Goal: Transaction & Acquisition: Purchase product/service

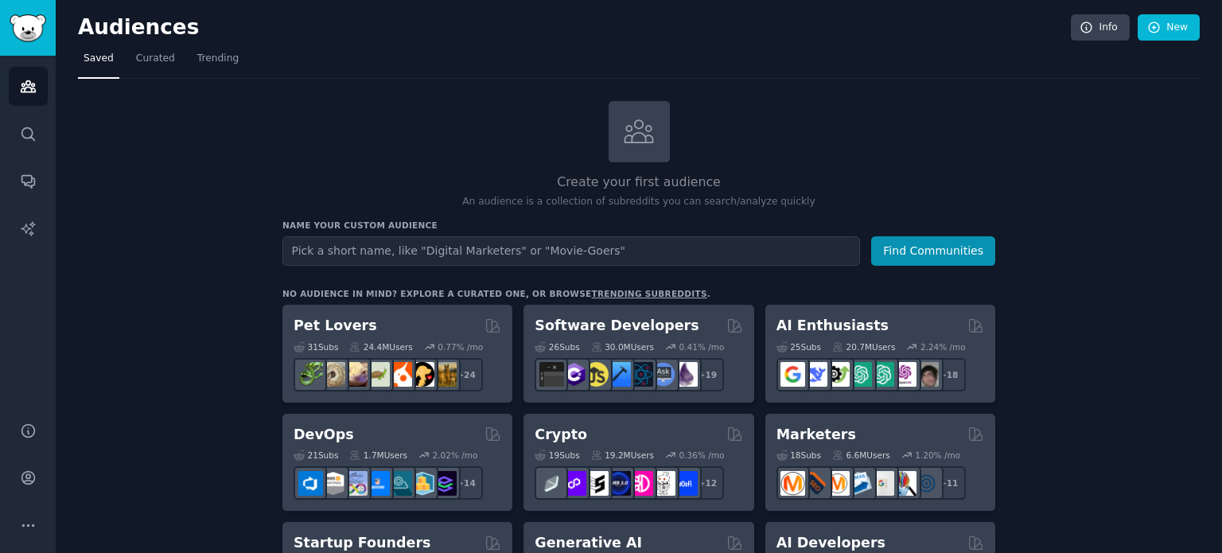
scroll to position [80, 0]
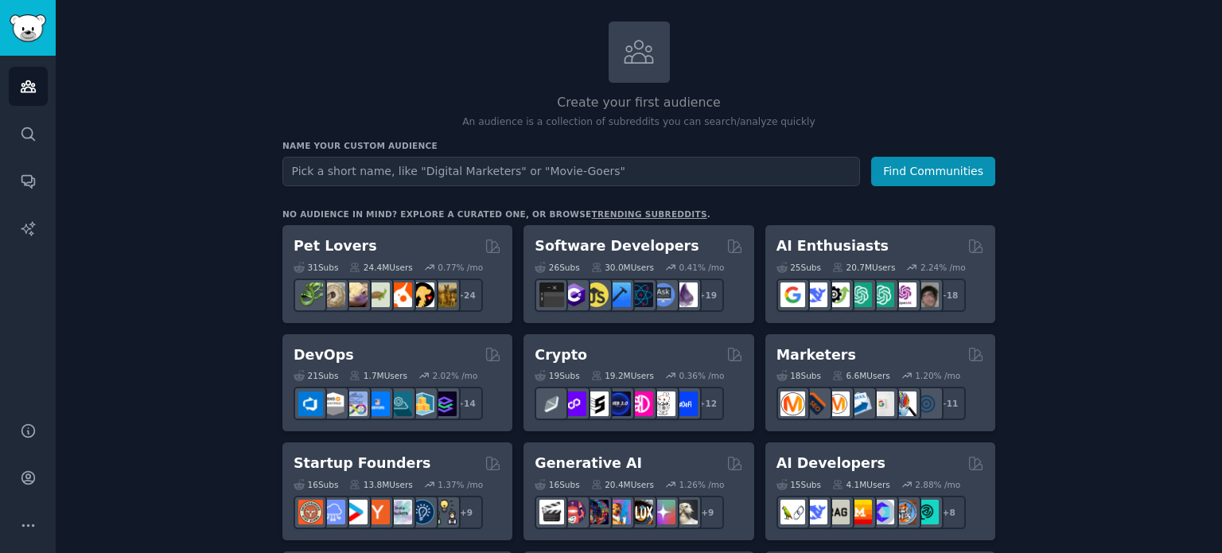
click at [591, 212] on link "trending subreddits" at bounding box center [648, 214] width 115 height 10
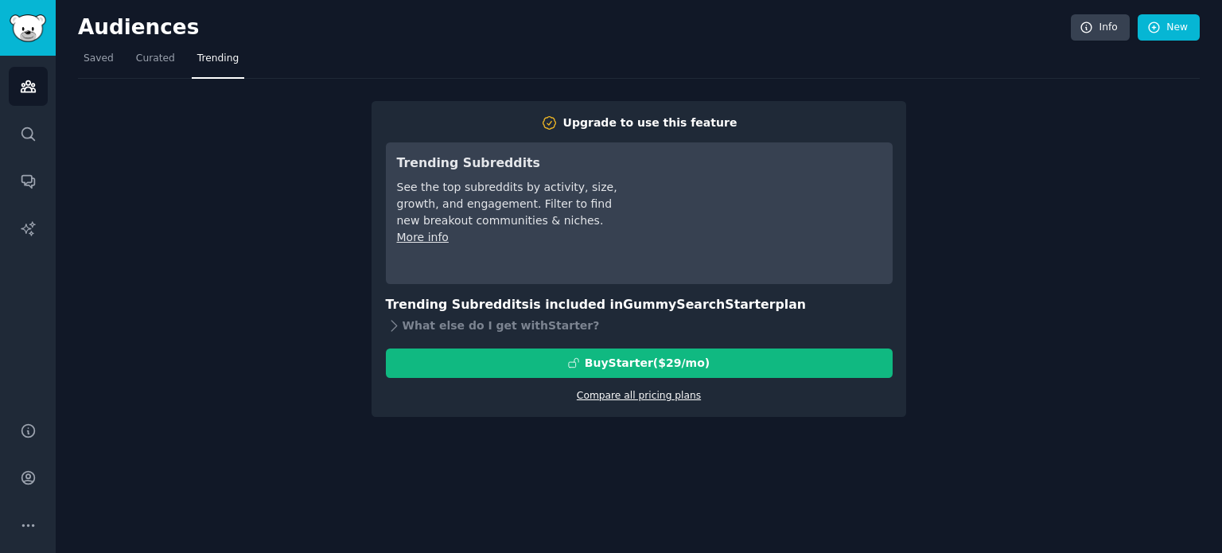
click at [619, 394] on link "Compare all pricing plans" at bounding box center [639, 395] width 124 height 11
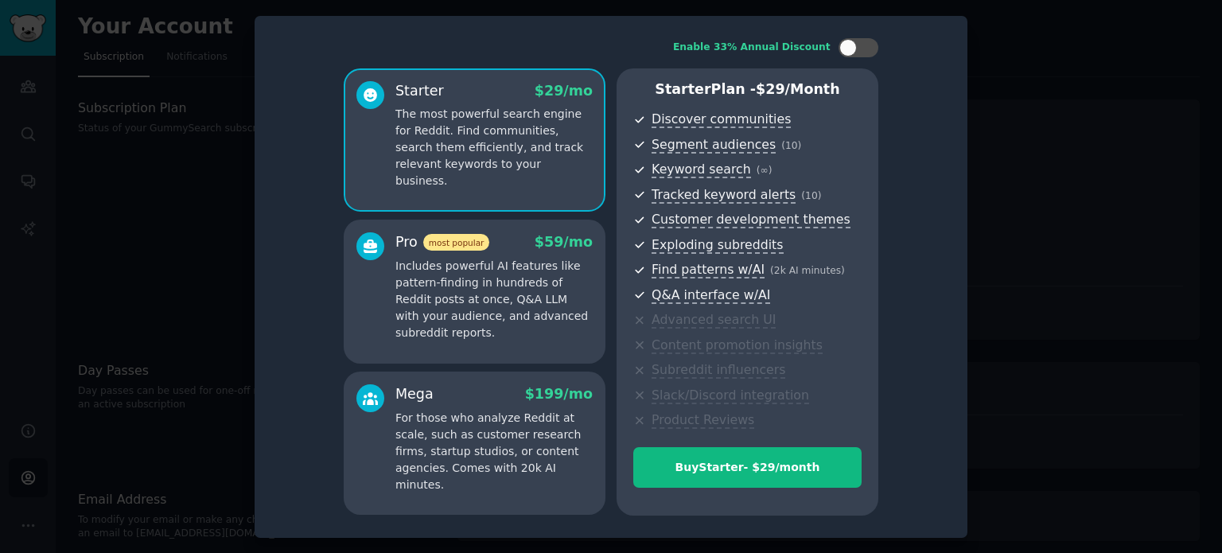
click at [216, 251] on div at bounding box center [611, 276] width 1222 height 553
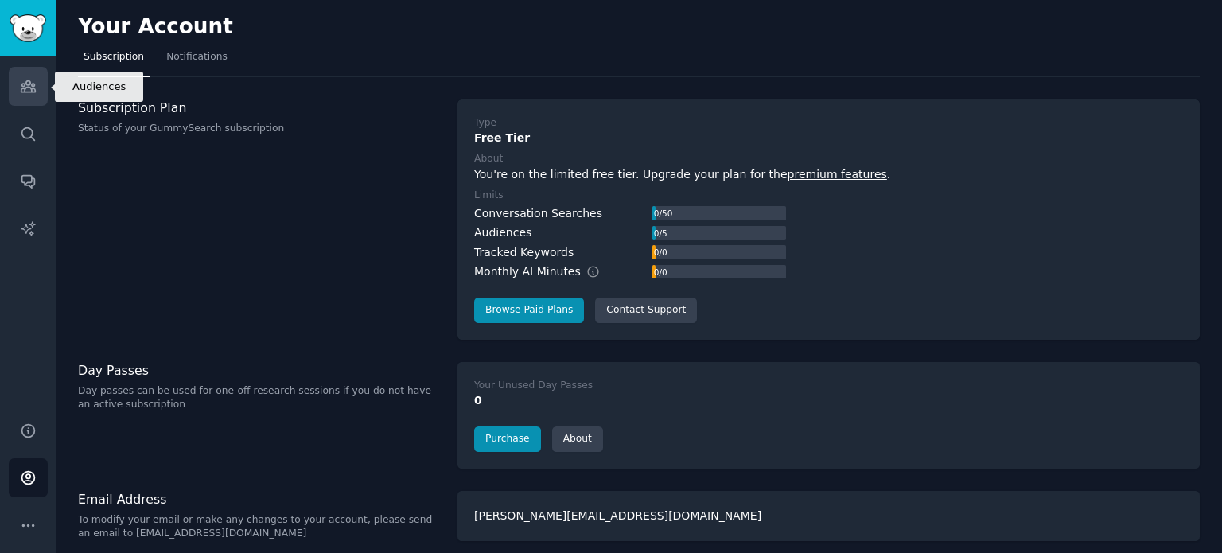
click at [22, 82] on icon "Sidebar" at bounding box center [28, 86] width 17 height 17
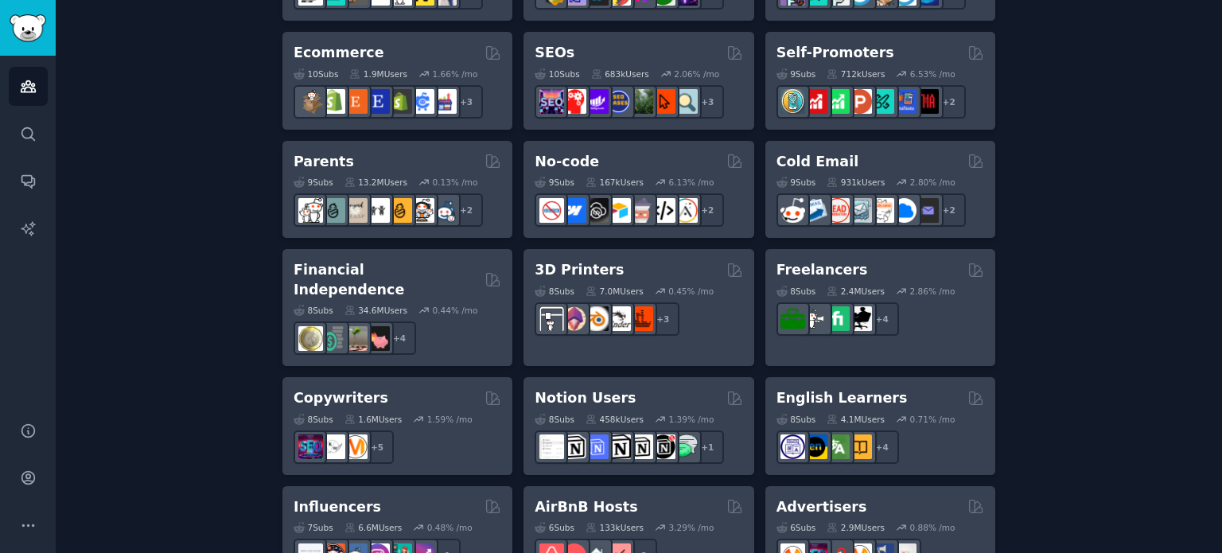
scroll to position [922, 0]
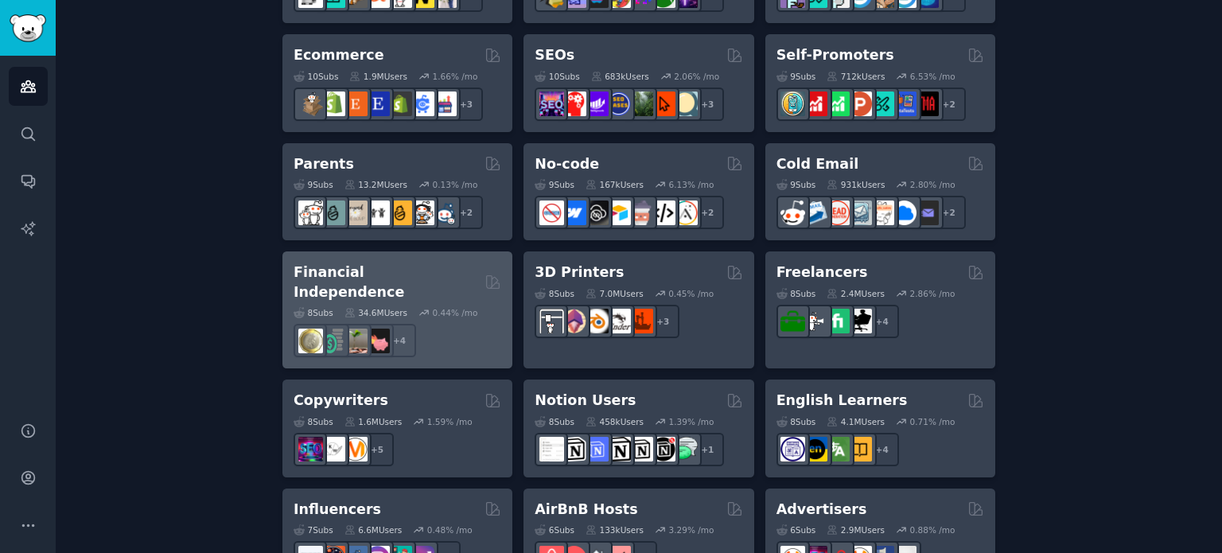
click at [450, 258] on div "Financial Independence 8 Sub s 34.6M Users 0.44 % /mo r/Fire + 4" at bounding box center [397, 309] width 230 height 117
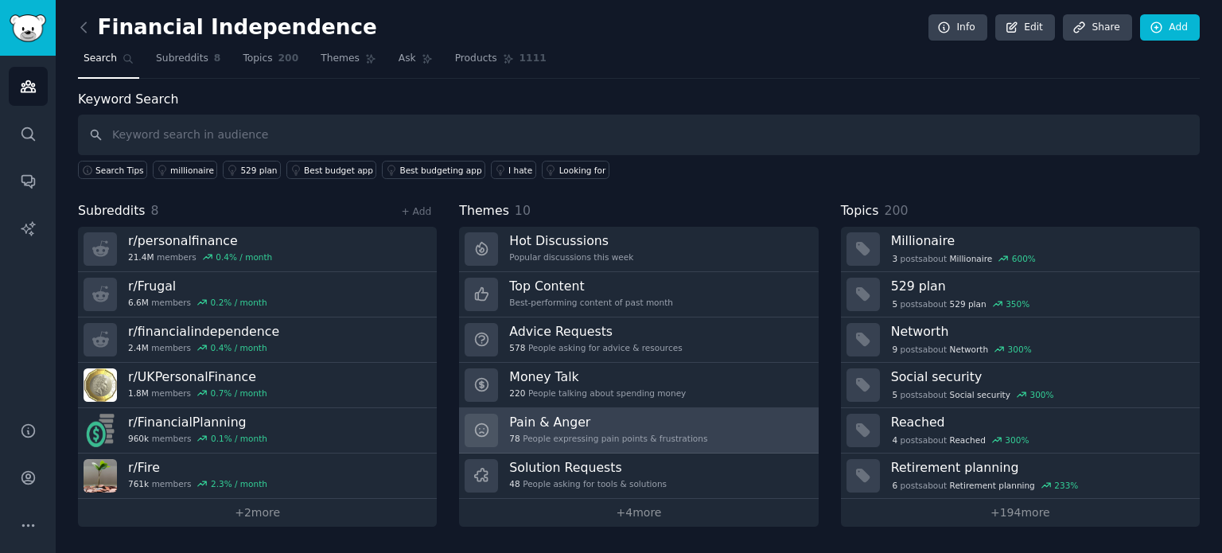
click at [724, 437] on link "Pain & Anger 78 People expressing pain points & frustrations" at bounding box center [638, 430] width 359 height 45
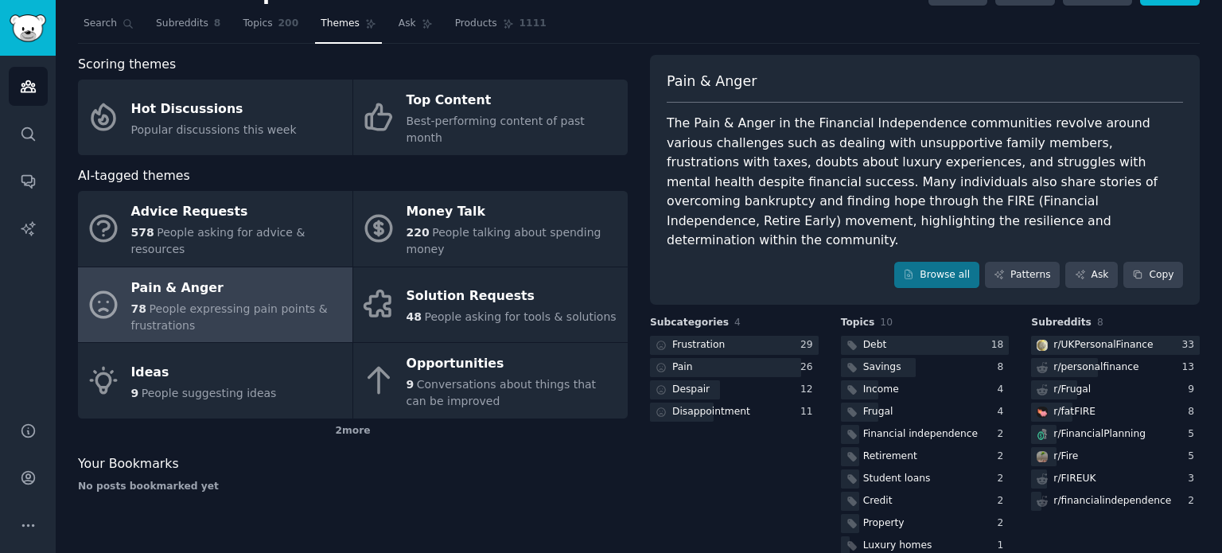
scroll to position [41, 0]
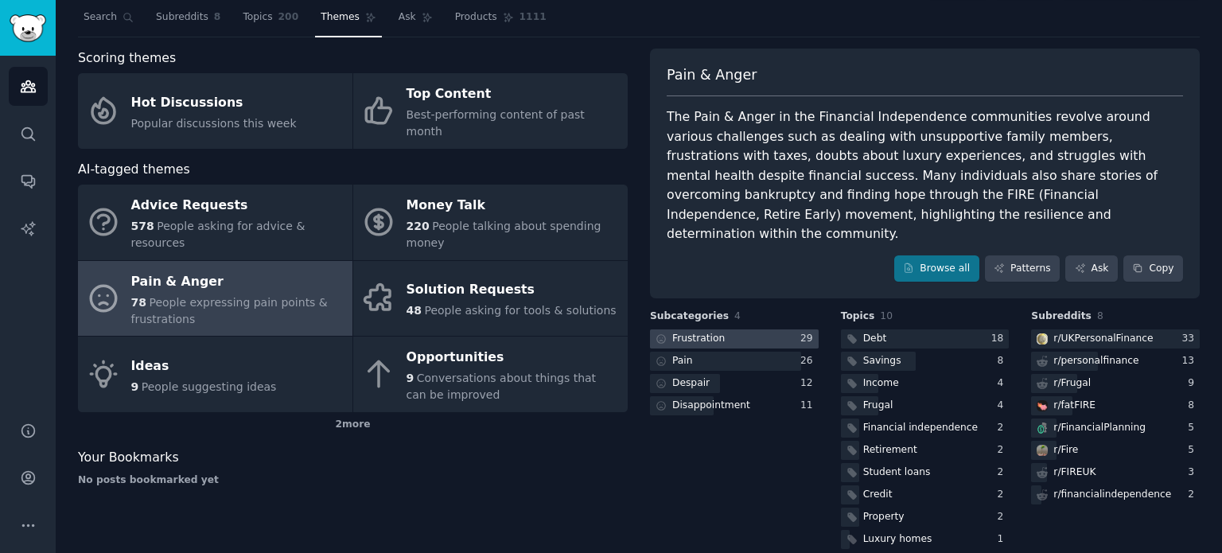
click at [739, 329] on div at bounding box center [734, 339] width 169 height 20
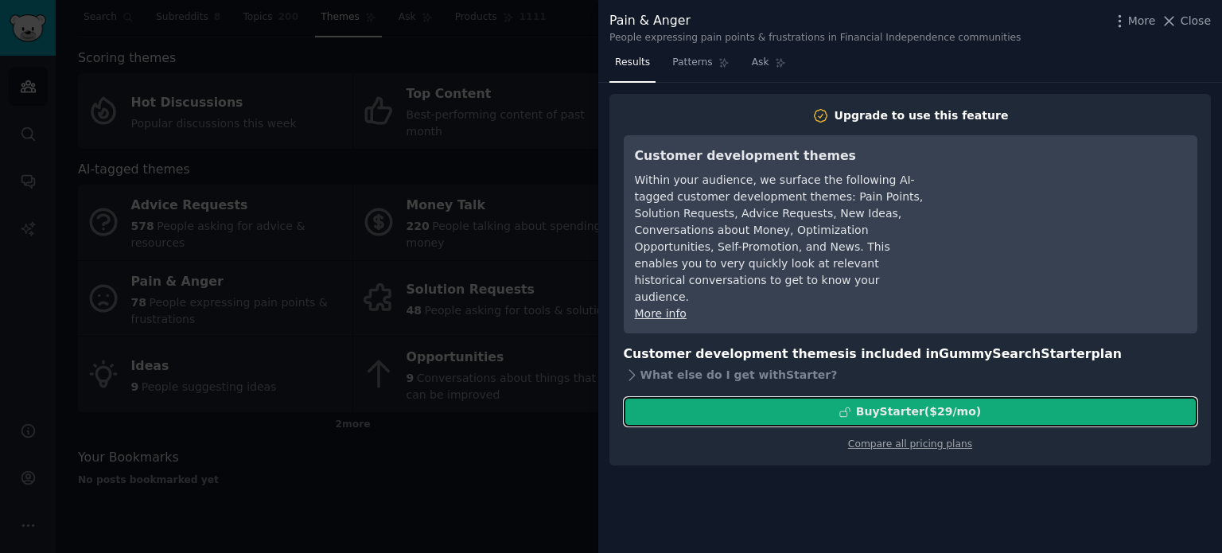
click at [796, 403] on div "Buy Starter ($ 29 /mo )" at bounding box center [910, 411] width 572 height 17
